Goal: Find specific page/section: Find specific page/section

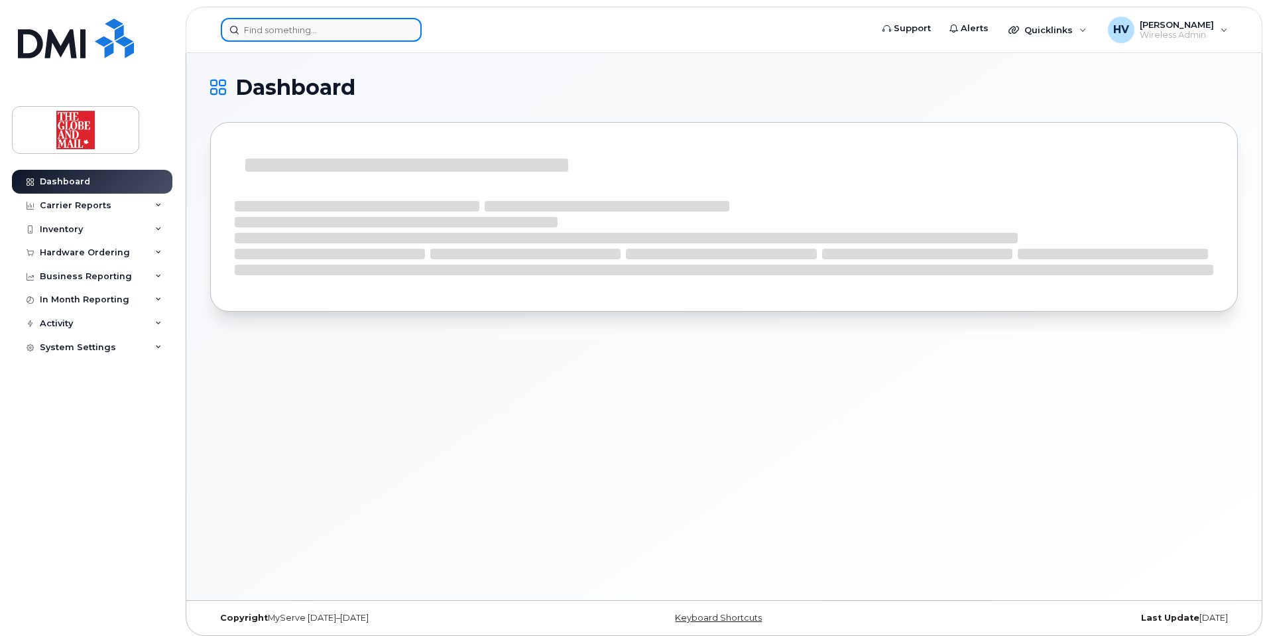
click at [271, 32] on input at bounding box center [321, 30] width 201 height 24
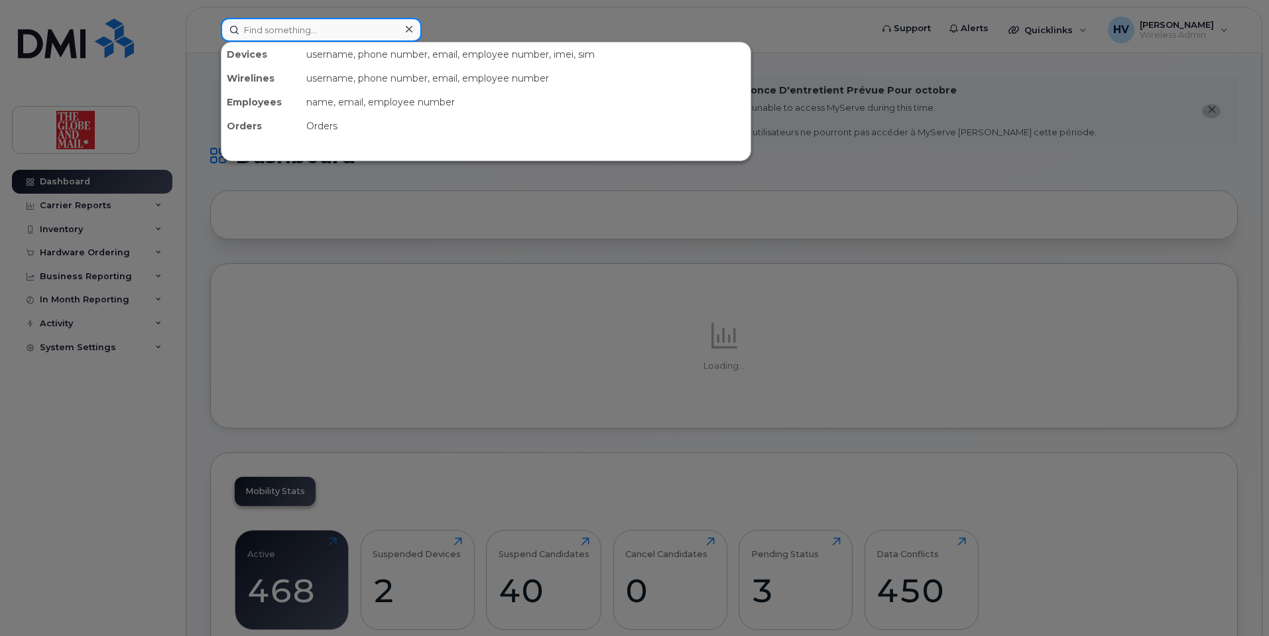
paste input "Wi-Fi"
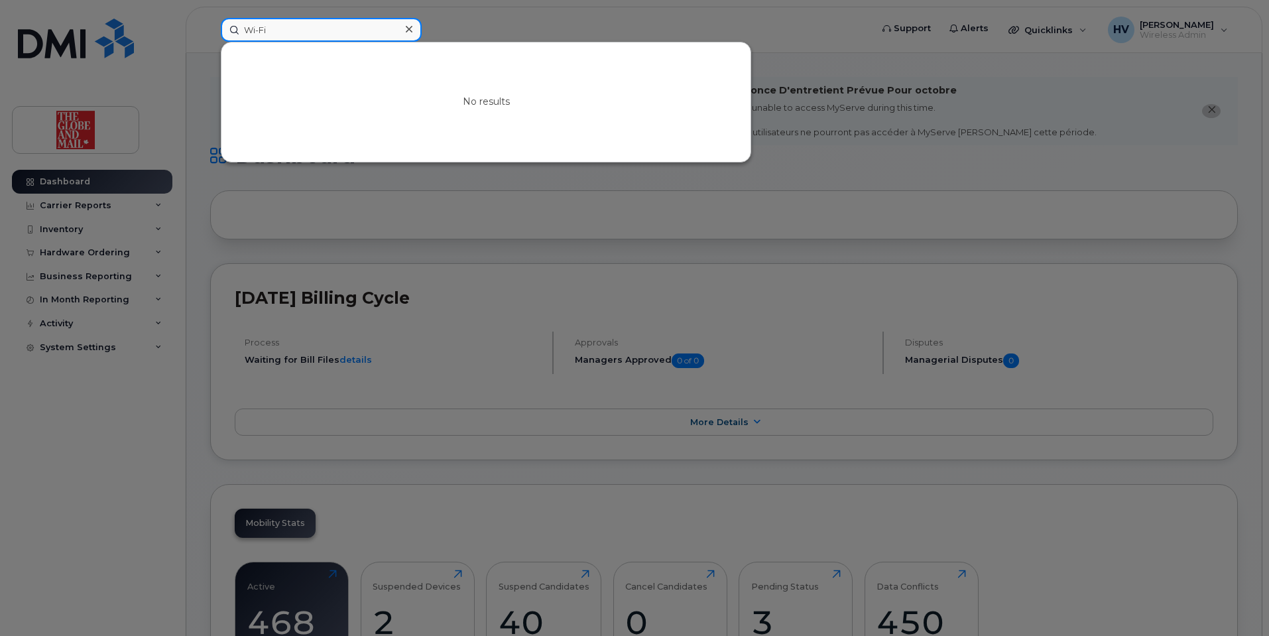
drag, startPoint x: 284, startPoint y: 31, endPoint x: 208, endPoint y: 24, distance: 76.5
click at [210, 24] on div "Wi-Fi No results" at bounding box center [541, 30] width 663 height 24
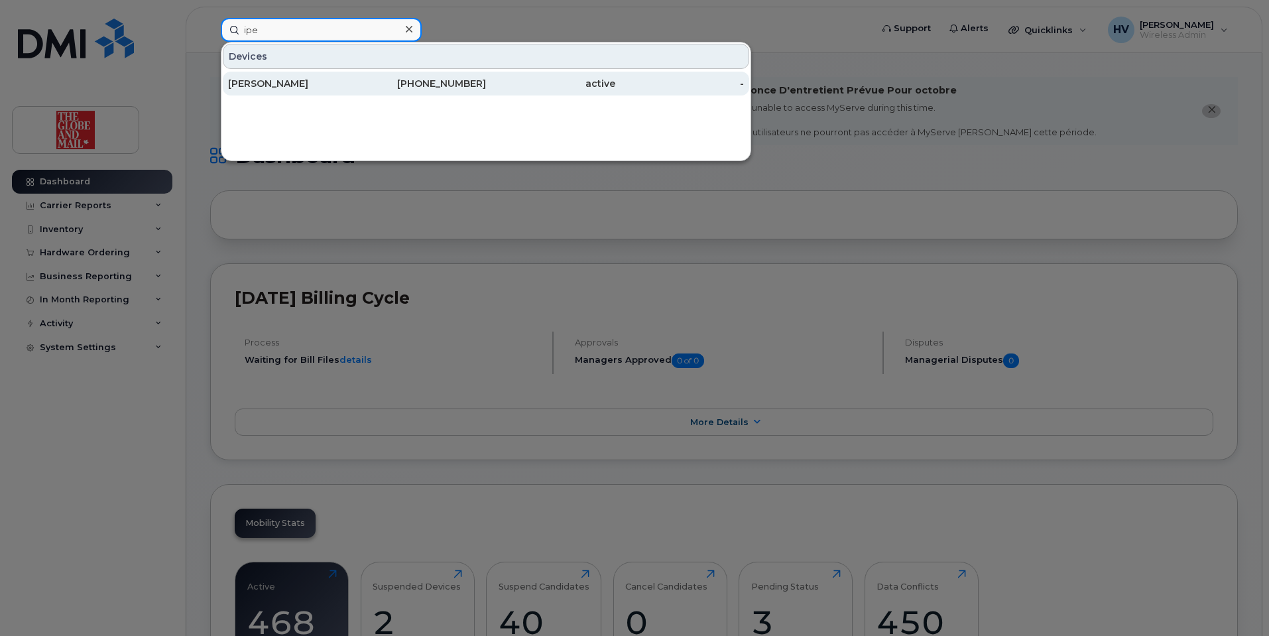
type input "ipe"
click at [281, 85] on div "[PERSON_NAME]" at bounding box center [292, 83] width 129 height 13
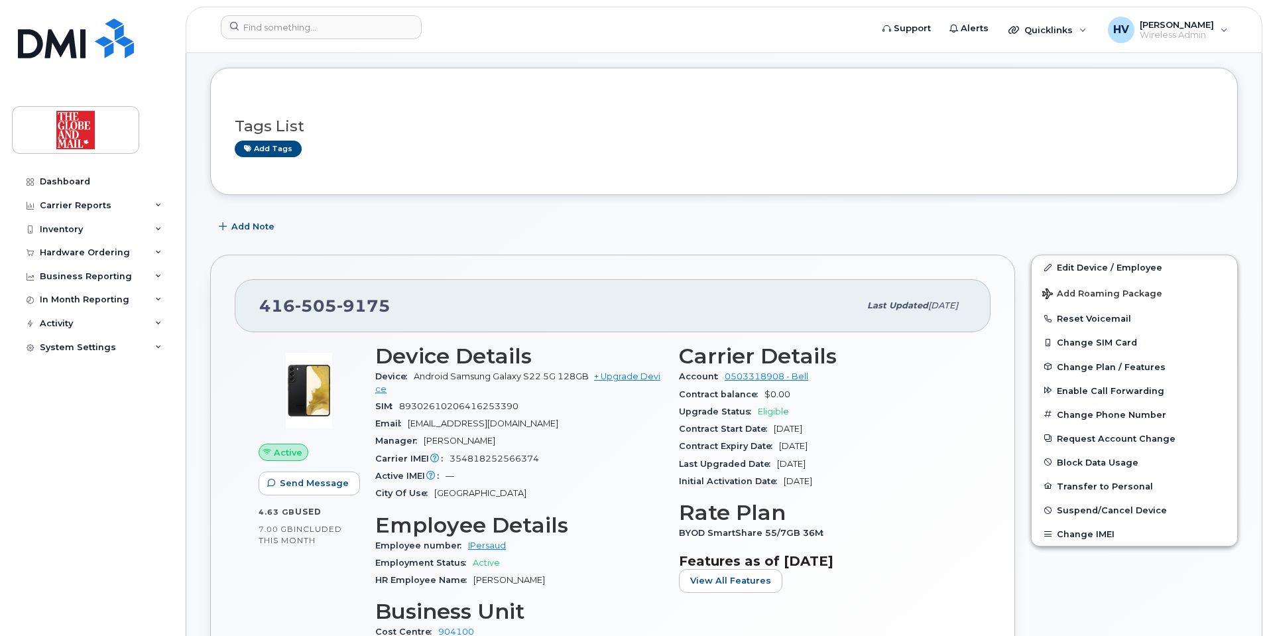
scroll to position [133, 0]
